Goal: Entertainment & Leisure: Consume media (video, audio)

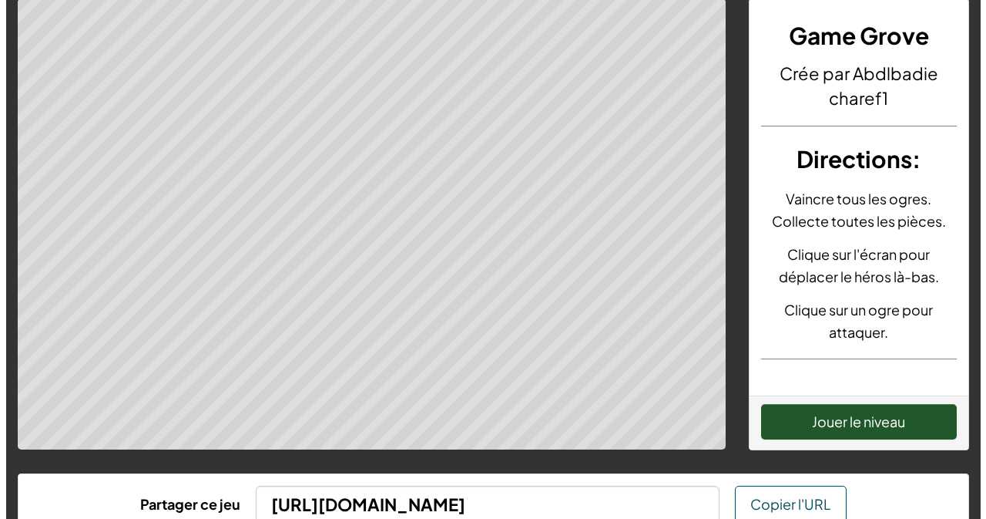
scroll to position [27, 0]
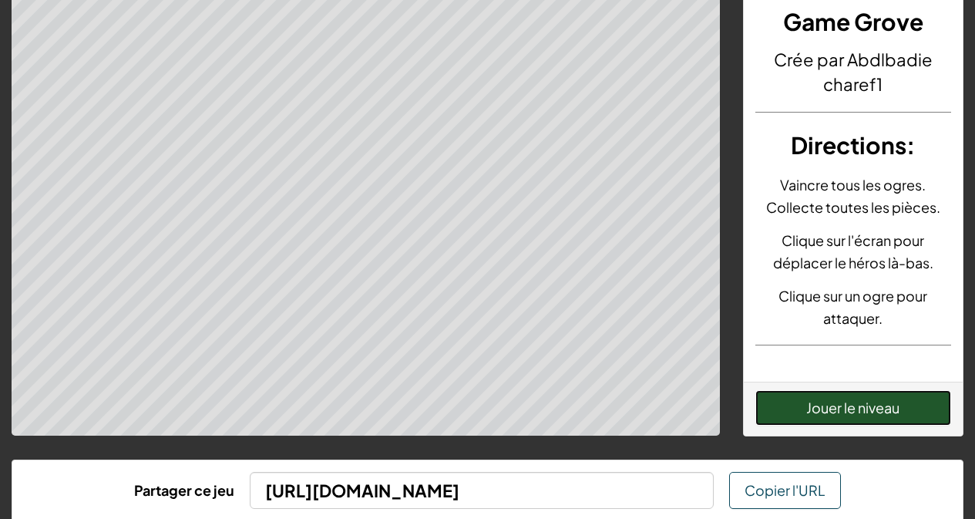
click at [891, 412] on button "Jouer le niveau" at bounding box center [853, 407] width 196 height 35
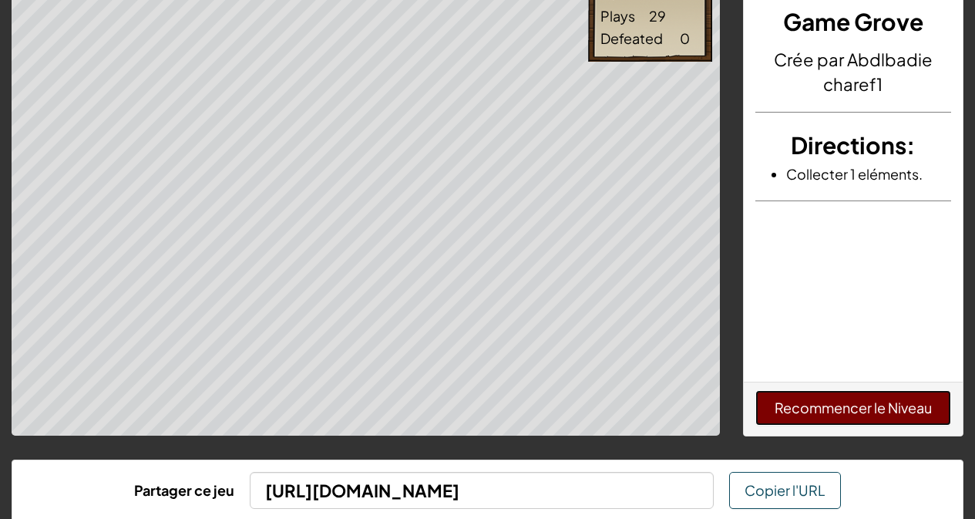
click at [929, 404] on button "Recommencer le Niveau" at bounding box center [853, 407] width 196 height 35
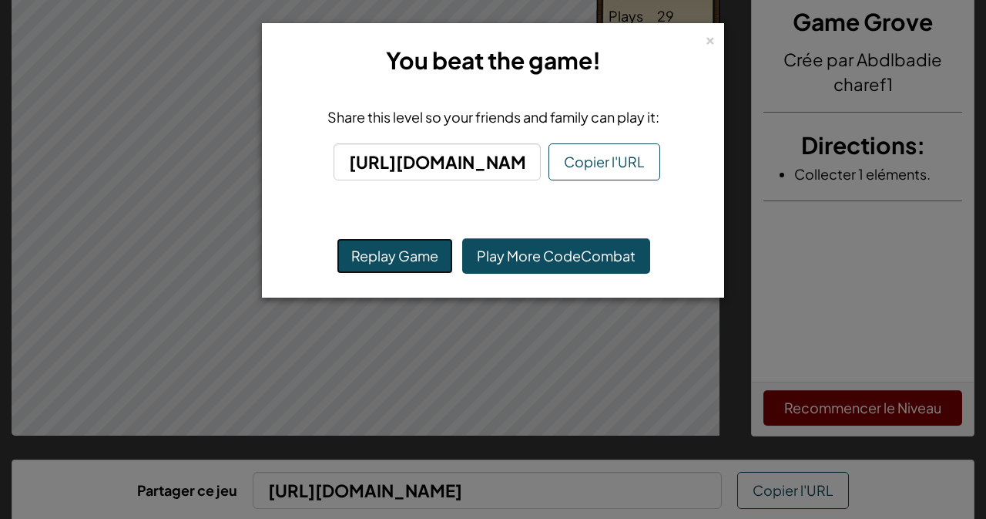
click at [395, 255] on button "Replay Game" at bounding box center [395, 255] width 116 height 35
click at [610, 257] on link "Play More CodeCombat" at bounding box center [556, 255] width 188 height 35
